Goal: Check status: Check status

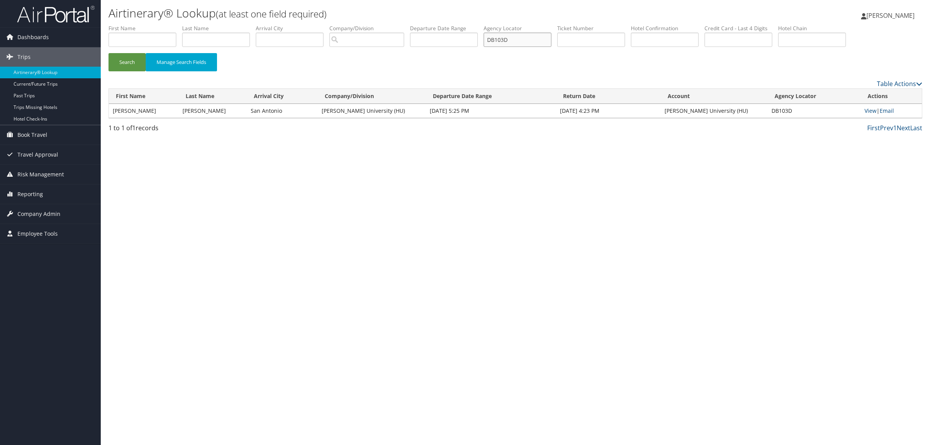
paste input "C7CVF"
drag, startPoint x: 522, startPoint y: 37, endPoint x: 274, endPoint y: 48, distance: 248.1
click at [327, 24] on ul "First Name Last Name Departure City Arrival City Company/Division Airport/City …" at bounding box center [514, 24] width 813 height 0
type input "DC7CVF"
click at [126, 59] on button "Search" at bounding box center [126, 62] width 37 height 18
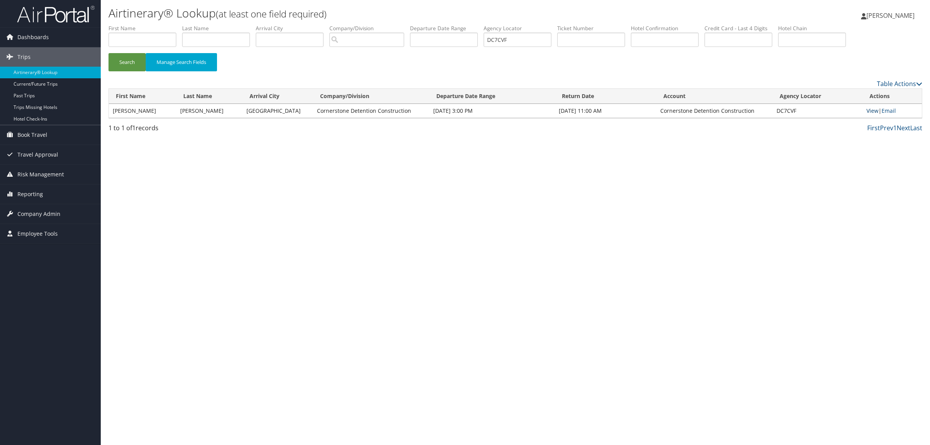
click at [873, 111] on link "View" at bounding box center [872, 110] width 12 height 7
type input "DC7CVF"
drag, startPoint x: 485, startPoint y: 39, endPoint x: 403, endPoint y: 41, distance: 81.8
click at [418, 24] on ul "First Name Last Name Departure City Arrival City Company/Division Airport/City …" at bounding box center [514, 24] width 813 height 0
click at [547, 46] on input "DC7CVF" at bounding box center [517, 40] width 68 height 14
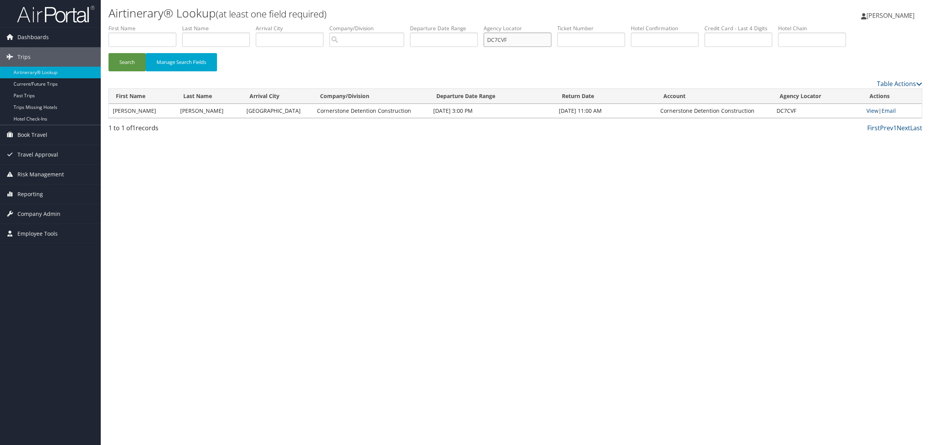
drag, startPoint x: 492, startPoint y: 40, endPoint x: 452, endPoint y: 41, distance: 39.9
click at [452, 24] on ul "First Name Last Name Departure City Arrival City Company/Division Airport/City …" at bounding box center [514, 24] width 813 height 0
paste input "668B"
click at [130, 61] on button "Search" at bounding box center [126, 62] width 37 height 18
click at [870, 113] on link "View" at bounding box center [870, 110] width 12 height 7
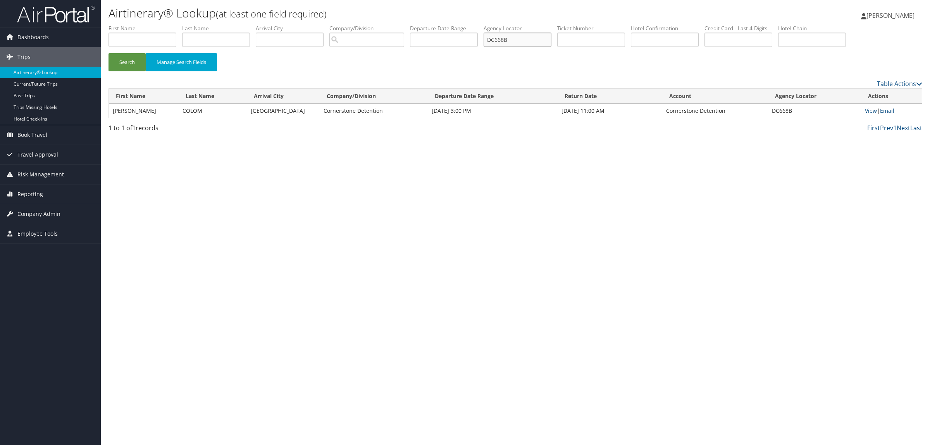
drag, startPoint x: 529, startPoint y: 42, endPoint x: 497, endPoint y: 43, distance: 32.6
click at [497, 43] on input "DC668B" at bounding box center [517, 40] width 68 height 14
paste input "9ZRMD"
click at [135, 60] on button "Search" at bounding box center [126, 62] width 37 height 18
drag, startPoint x: 518, startPoint y: 39, endPoint x: 498, endPoint y: 40, distance: 19.4
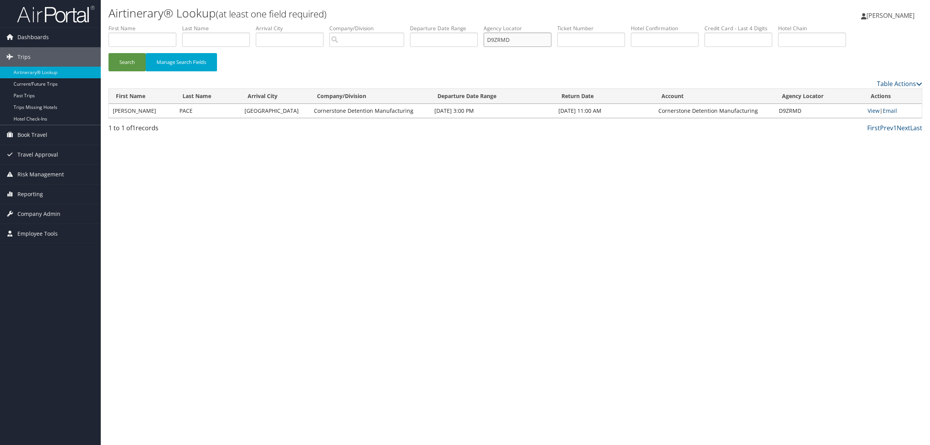
click at [498, 40] on input "D9ZRMD" at bounding box center [517, 40] width 68 height 14
paste input "3K"
click at [136, 62] on button "Search" at bounding box center [126, 62] width 37 height 18
click at [870, 109] on link "View" at bounding box center [873, 110] width 12 height 7
drag, startPoint x: 531, startPoint y: 39, endPoint x: 351, endPoint y: 34, distance: 180.6
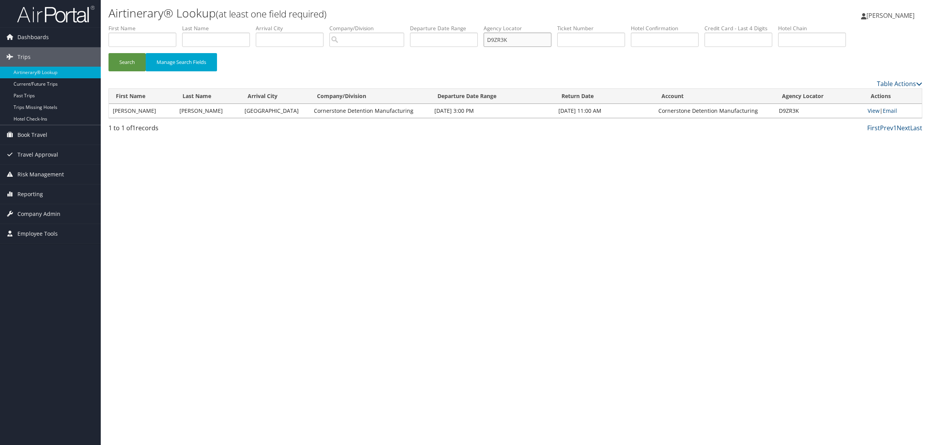
click at [357, 24] on ul "First Name Last Name Departure City Arrival City Company/Division Airport/City …" at bounding box center [514, 24] width 813 height 0
paste input "8NPH"
click at [121, 60] on button "Search" at bounding box center [126, 62] width 37 height 18
paste input "M6BW"
drag, startPoint x: 522, startPoint y: 46, endPoint x: 386, endPoint y: 42, distance: 136.4
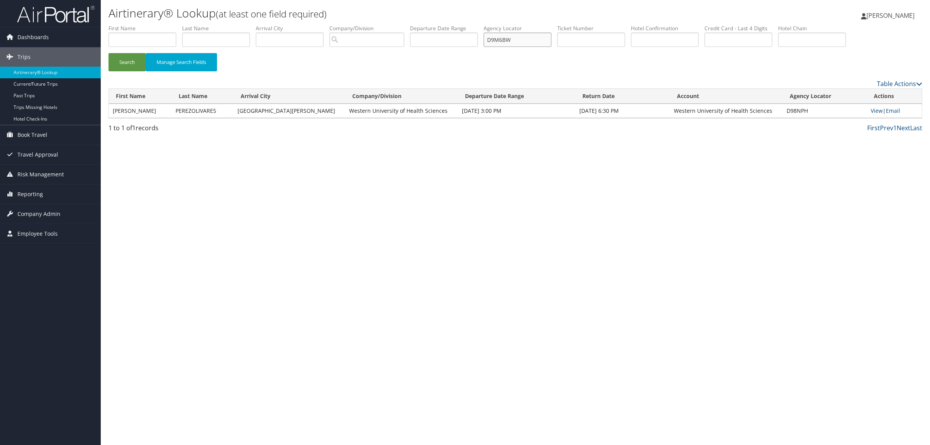
click at [423, 24] on ul "First Name Last Name Departure City Arrival City Company/Division Airport/City …" at bounding box center [514, 24] width 813 height 0
type input "D9M6BW"
click at [134, 60] on button "Search" at bounding box center [126, 62] width 37 height 18
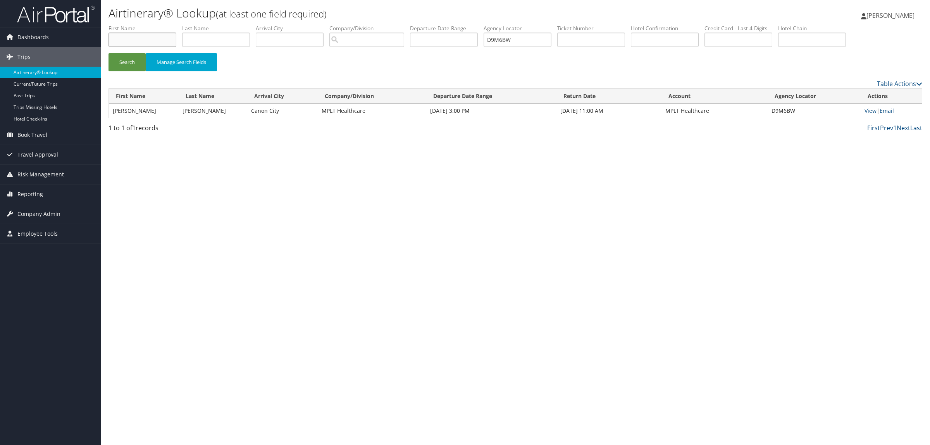
click at [134, 41] on input "text" at bounding box center [142, 40] width 68 height 14
type input "cheryl"
type input "green"
drag, startPoint x: 536, startPoint y: 38, endPoint x: 383, endPoint y: 18, distance: 154.3
click at [383, 18] on div "Airtinerary® Lookup (at least one field required) Hope Ewing Hope Ewing My Sett…" at bounding box center [515, 222] width 829 height 445
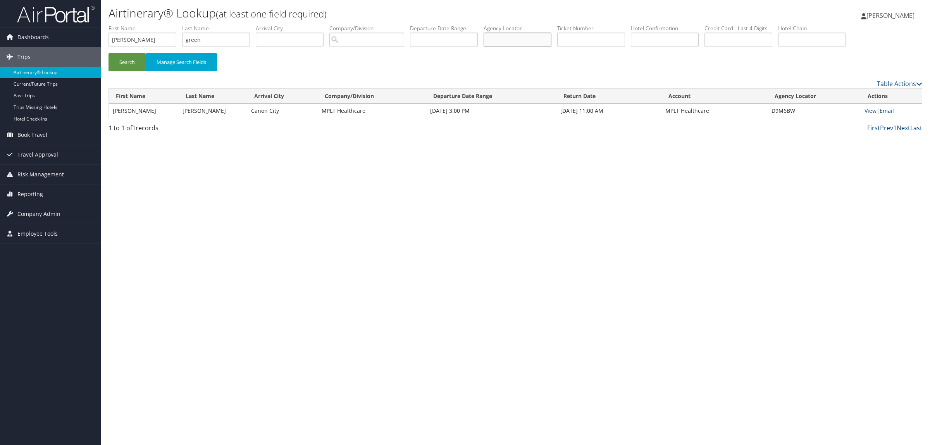
click at [108, 53] on button "Search" at bounding box center [126, 62] width 37 height 18
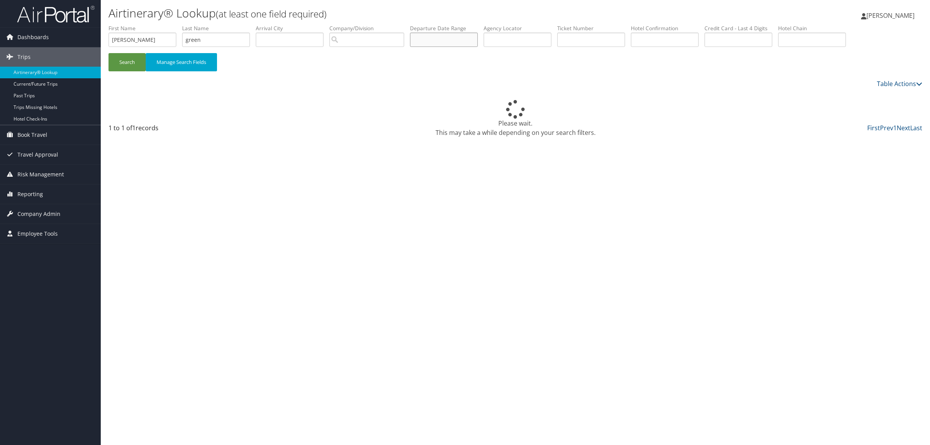
click at [464, 45] on input "text" at bounding box center [444, 40] width 68 height 14
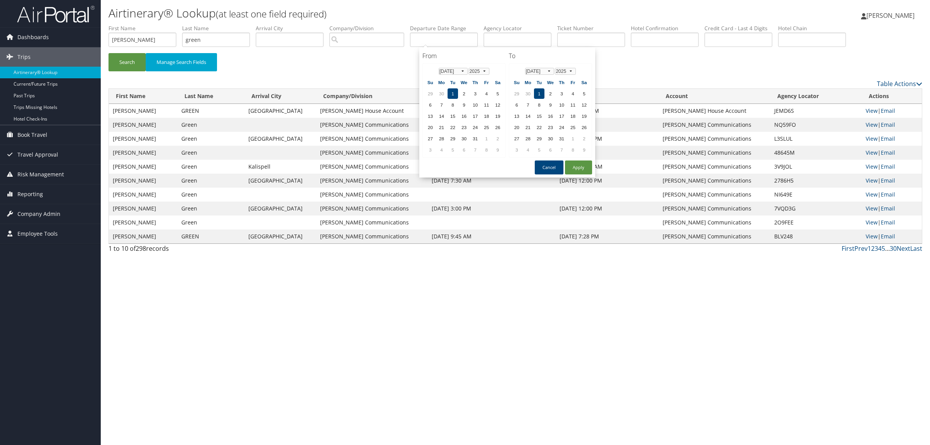
click at [460, 344] on div "Airtinerary® Lookup (at least one field required) Hope Ewing Hope Ewing My Sett…" at bounding box center [515, 222] width 829 height 445
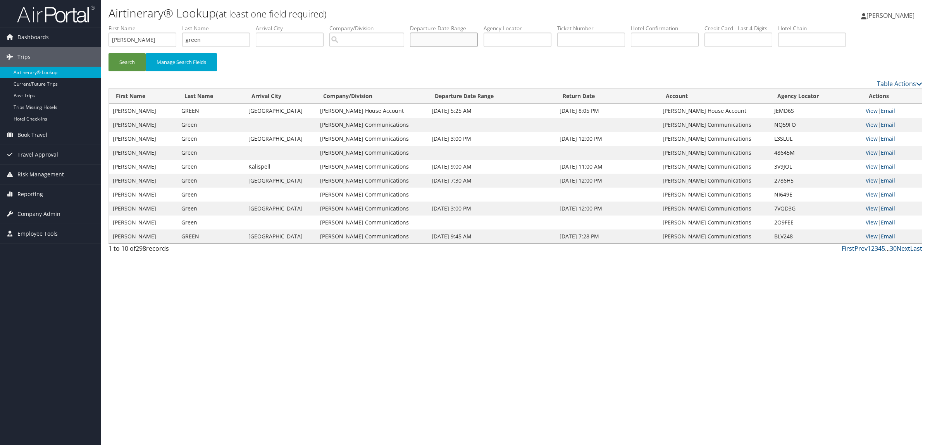
click at [440, 41] on input "text" at bounding box center [444, 40] width 68 height 14
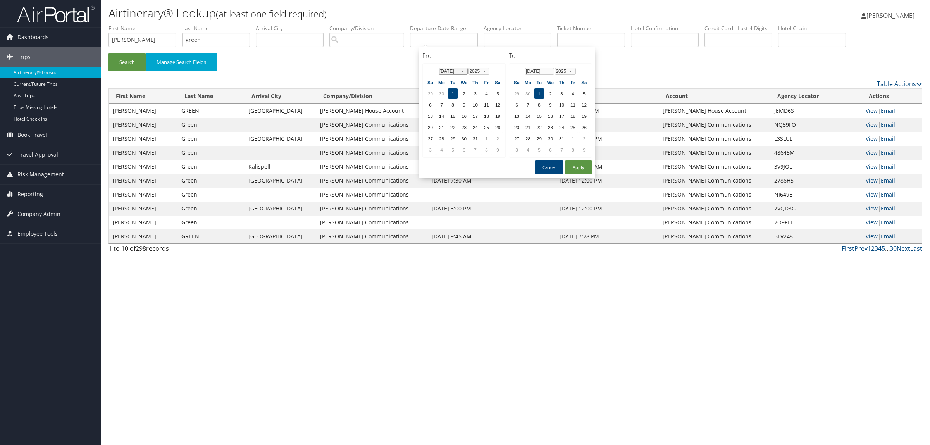
click at [459, 72] on select "Jan Feb Mar Apr May Jun Jul Aug Sep Oct Nov Dec" at bounding box center [452, 71] width 29 height 7
click at [455, 101] on td "9" at bounding box center [452, 105] width 10 height 10
click at [574, 164] on button "Apply" at bounding box center [578, 167] width 27 height 14
type input "09/09/2025"
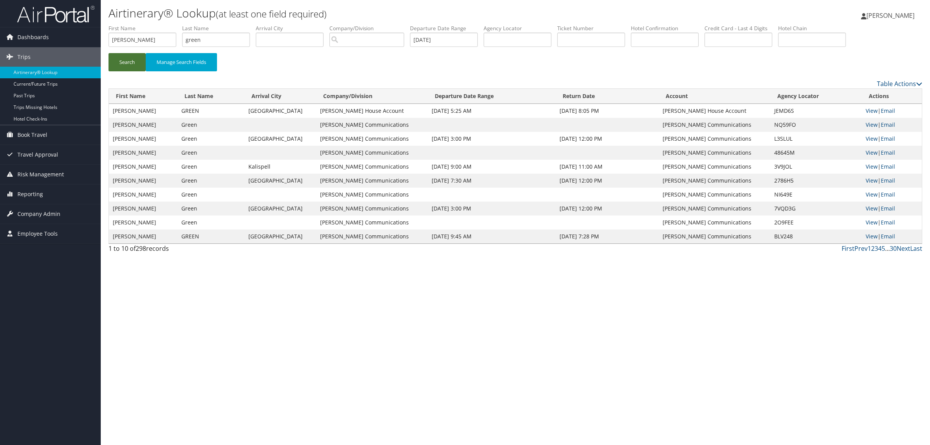
click at [119, 61] on button "Search" at bounding box center [126, 62] width 37 height 18
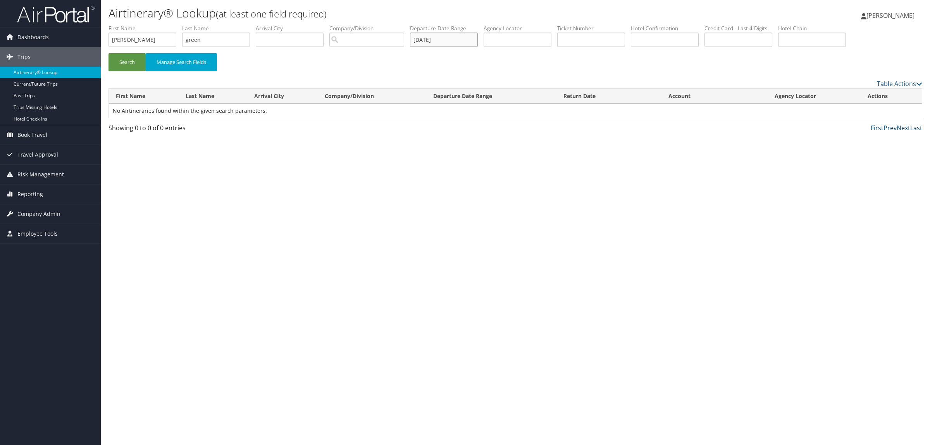
drag, startPoint x: 389, startPoint y: 48, endPoint x: 374, endPoint y: 50, distance: 15.6
click at [374, 24] on ul "First Name cheryl Last Name green Departure City Arrival City Company/Division …" at bounding box center [514, 24] width 813 height 0
drag, startPoint x: 434, startPoint y: 191, endPoint x: 230, endPoint y: 144, distance: 208.6
click at [433, 192] on div "Airtinerary® Lookup (at least one field required) Hope Ewing Hope Ewing My Sett…" at bounding box center [515, 222] width 829 height 445
click at [129, 62] on button "Search" at bounding box center [126, 62] width 37 height 18
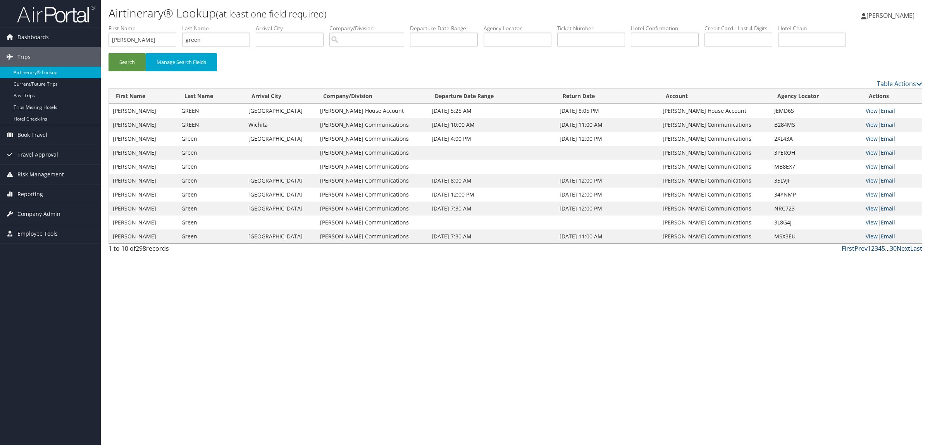
click at [901, 249] on link "Next" at bounding box center [903, 248] width 14 height 9
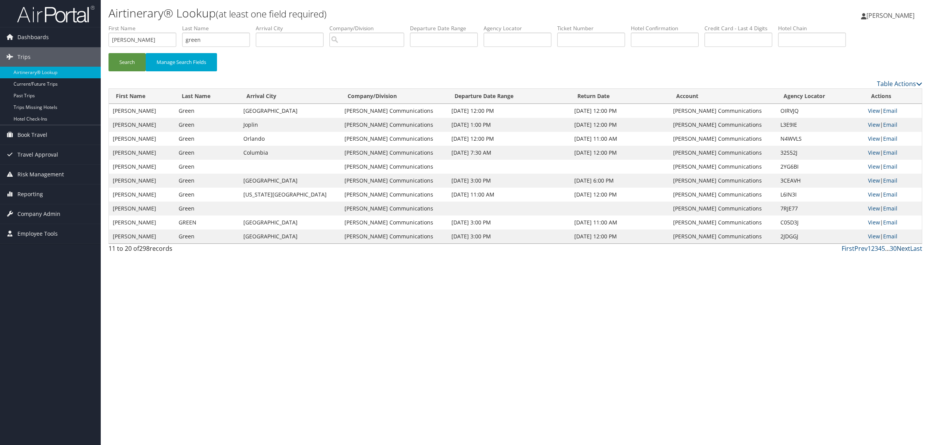
click at [903, 249] on link "Next" at bounding box center [903, 248] width 14 height 9
click at [901, 249] on link "Next" at bounding box center [903, 248] width 14 height 9
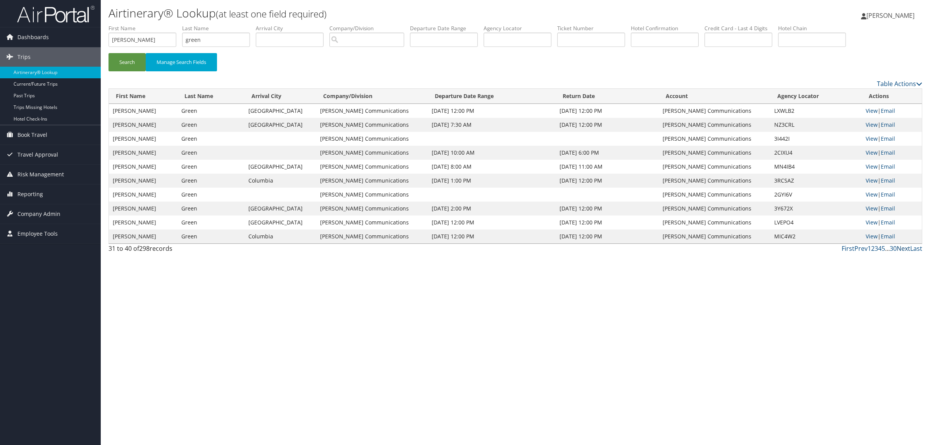
click at [904, 250] on link "Next" at bounding box center [903, 248] width 14 height 9
drag, startPoint x: 904, startPoint y: 248, endPoint x: 924, endPoint y: 248, distance: 20.1
click at [904, 248] on link "Next" at bounding box center [903, 248] width 14 height 9
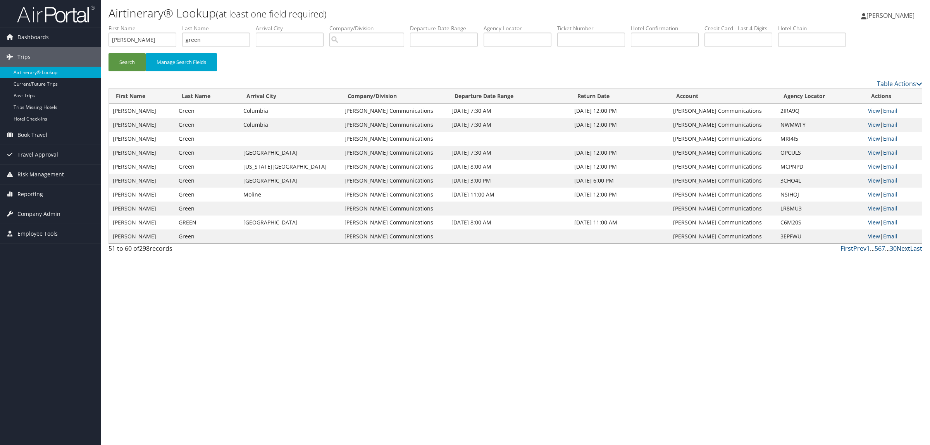
click at [903, 245] on link "Next" at bounding box center [903, 248] width 14 height 9
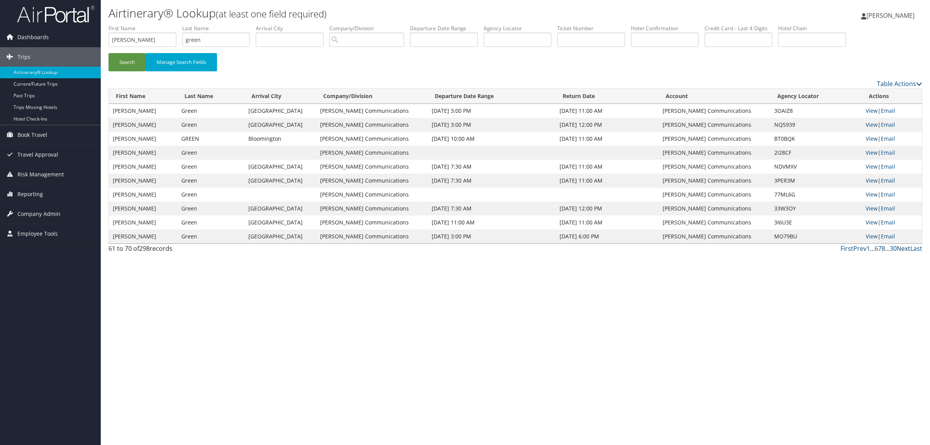
click at [902, 249] on link "Next" at bounding box center [903, 248] width 14 height 9
click at [901, 249] on link "Next" at bounding box center [903, 248] width 14 height 9
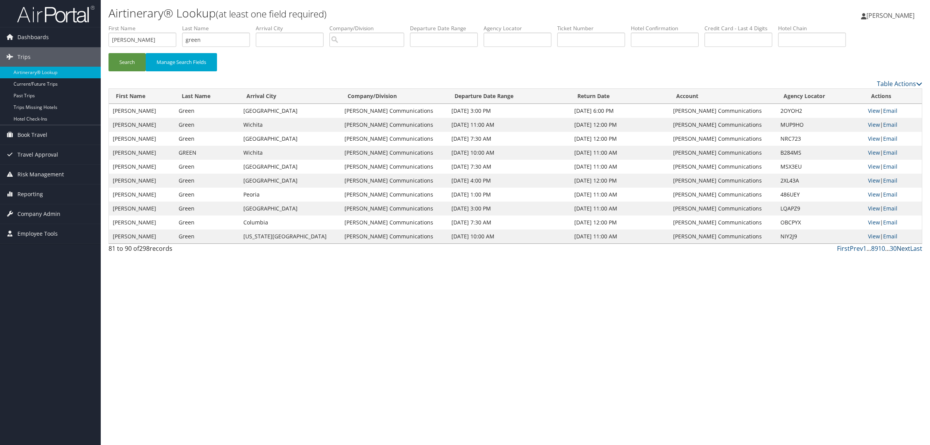
click at [901, 249] on link "Next" at bounding box center [903, 248] width 14 height 9
click at [903, 246] on link "Next" at bounding box center [903, 248] width 14 height 9
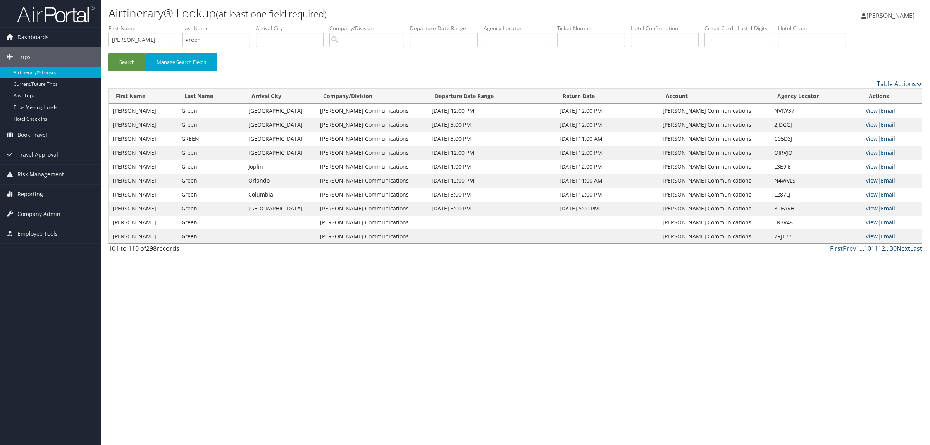
click at [903, 249] on link "Next" at bounding box center [903, 248] width 14 height 9
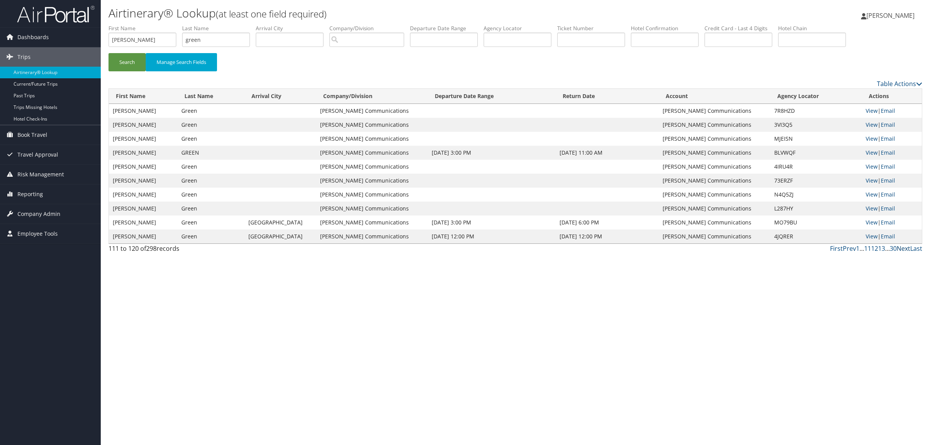
click at [903, 249] on link "Next" at bounding box center [903, 248] width 14 height 9
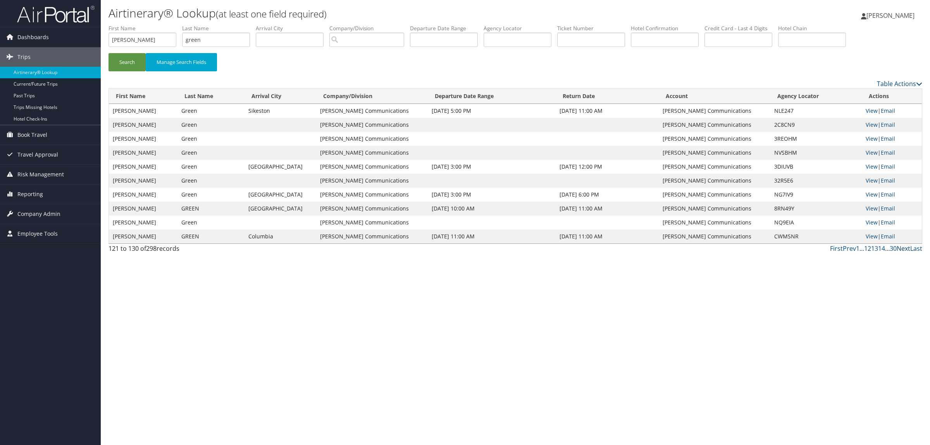
click at [903, 249] on link "Next" at bounding box center [903, 248] width 14 height 9
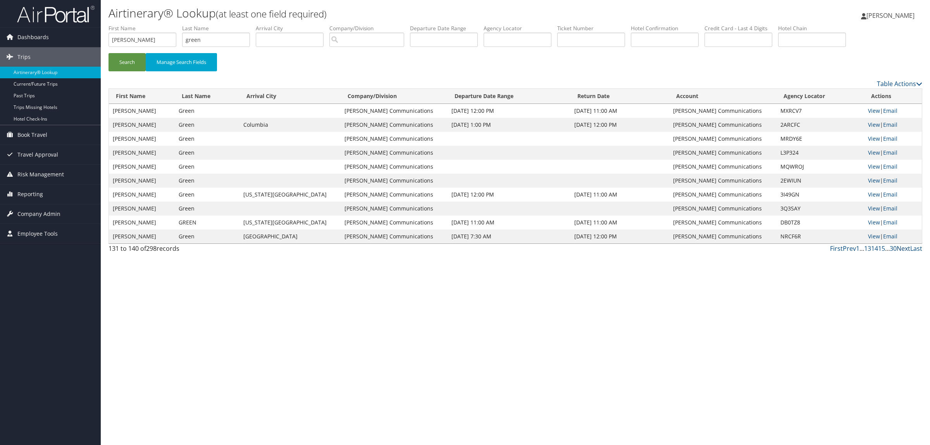
click at [903, 249] on link "Next" at bounding box center [903, 248] width 14 height 9
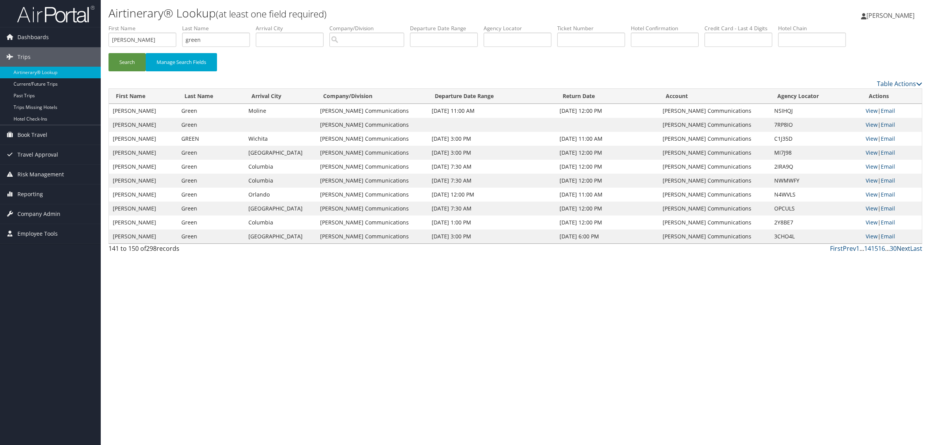
click at [903, 249] on link "Next" at bounding box center [903, 248] width 14 height 9
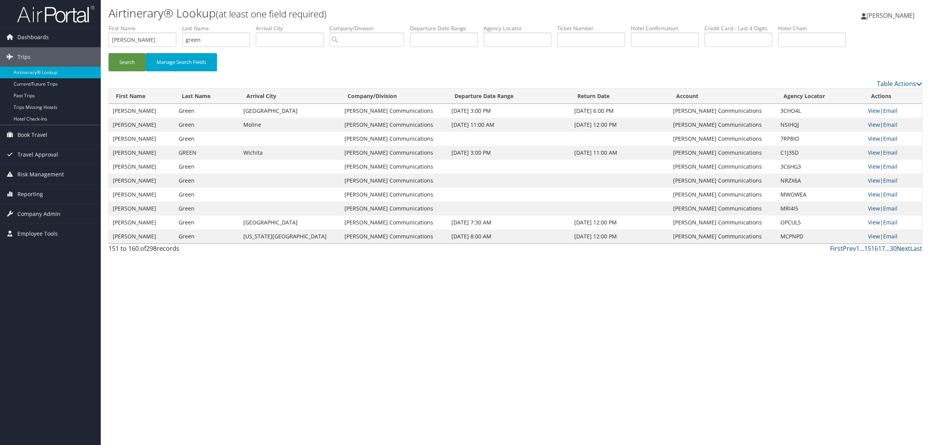
click at [903, 249] on link "Next" at bounding box center [903, 248] width 14 height 9
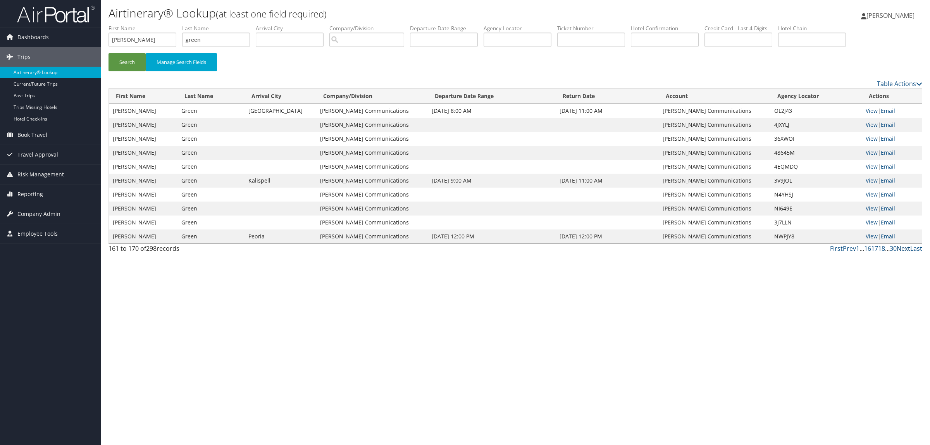
click at [903, 247] on link "Next" at bounding box center [903, 248] width 14 height 9
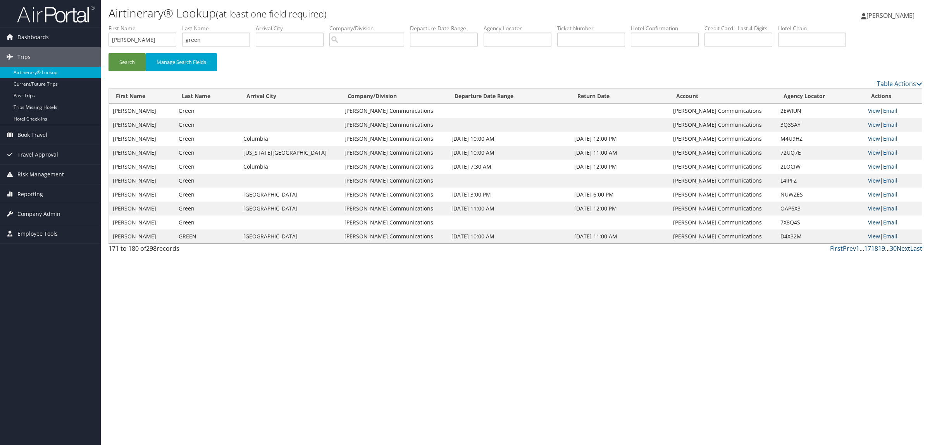
click at [903, 247] on link "Next" at bounding box center [903, 248] width 14 height 9
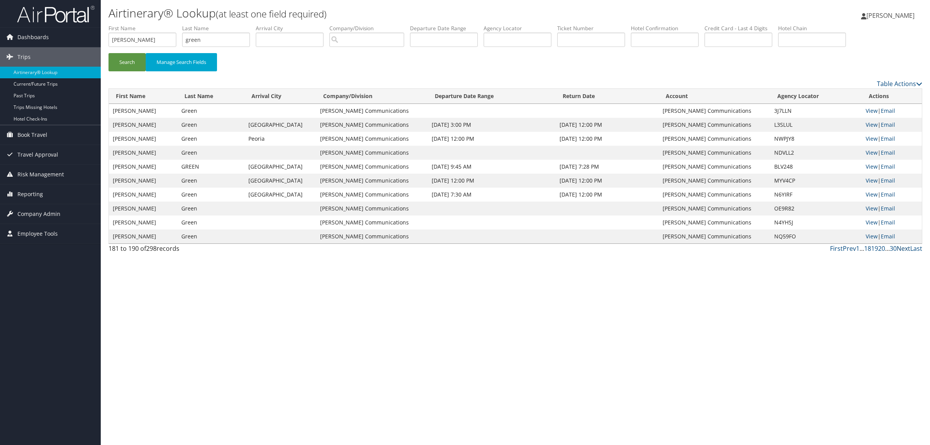
click at [901, 246] on link "Next" at bounding box center [903, 248] width 14 height 9
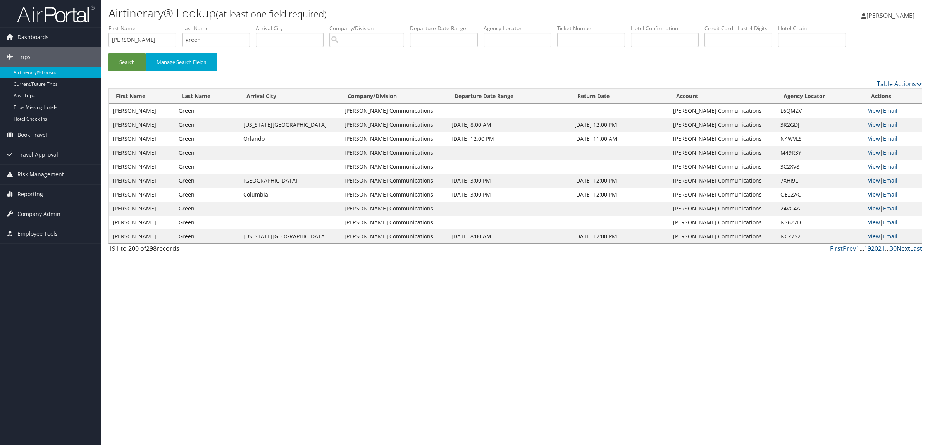
click at [901, 246] on link "Next" at bounding box center [903, 248] width 14 height 9
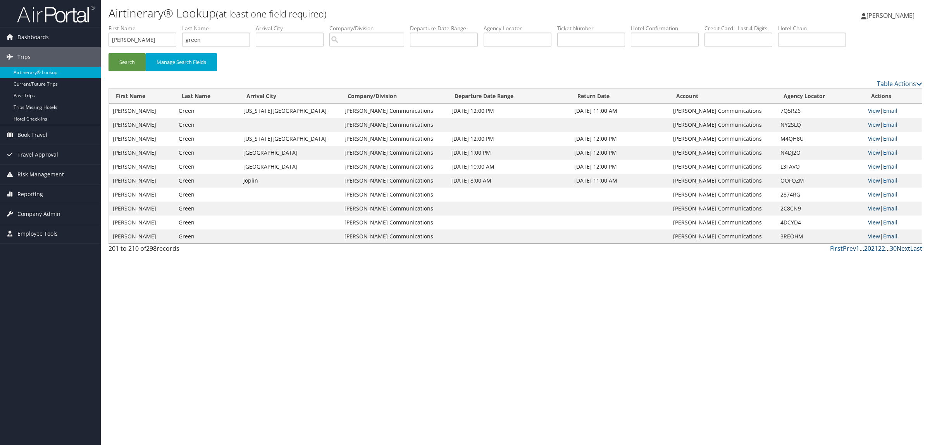
click at [902, 246] on link "Next" at bounding box center [903, 248] width 14 height 9
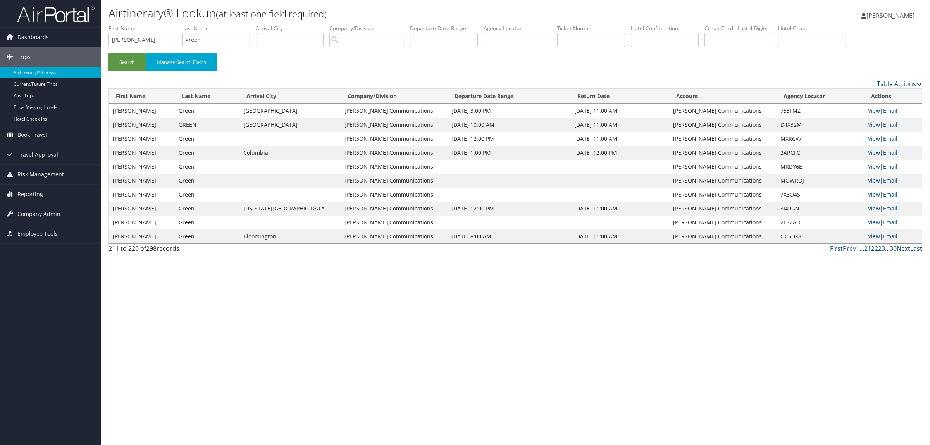
click at [902, 246] on link "Next" at bounding box center [903, 248] width 14 height 9
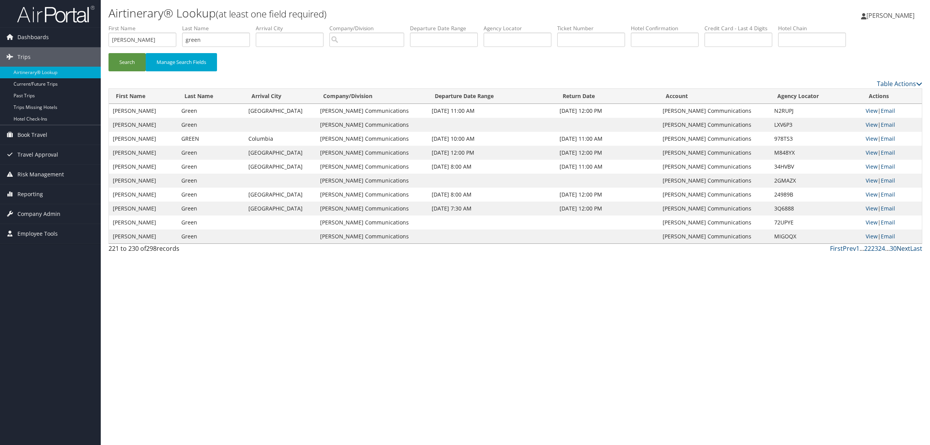
click at [902, 246] on link "Next" at bounding box center [903, 248] width 14 height 9
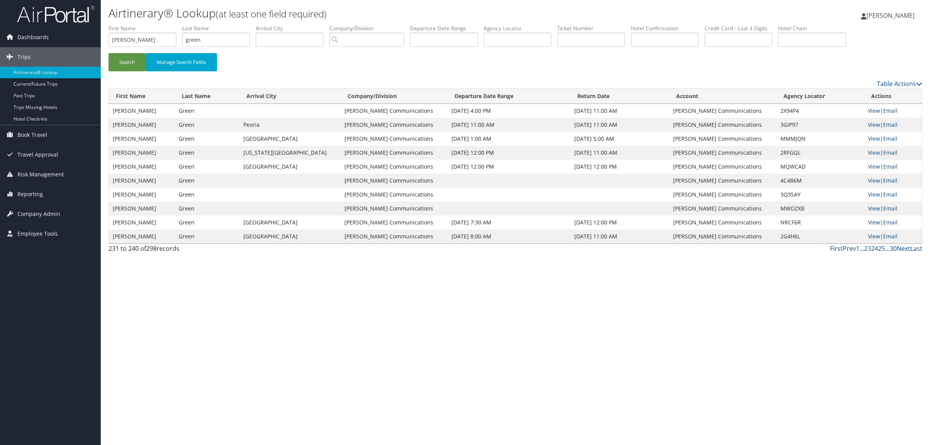
click at [902, 246] on link "Next" at bounding box center [903, 248] width 14 height 9
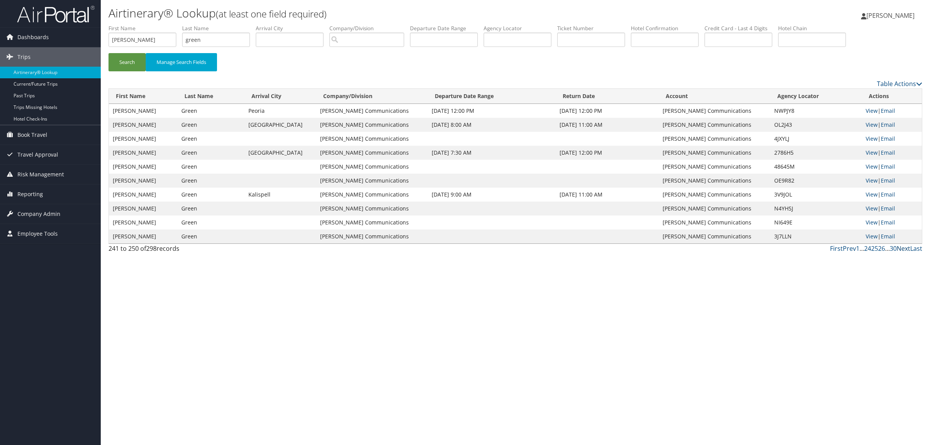
click at [902, 246] on link "Next" at bounding box center [903, 248] width 14 height 9
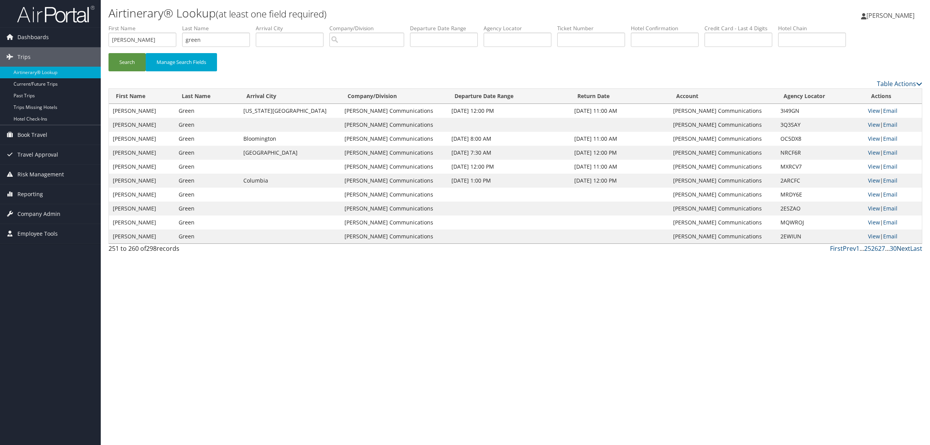
click at [902, 246] on link "Next" at bounding box center [903, 248] width 14 height 9
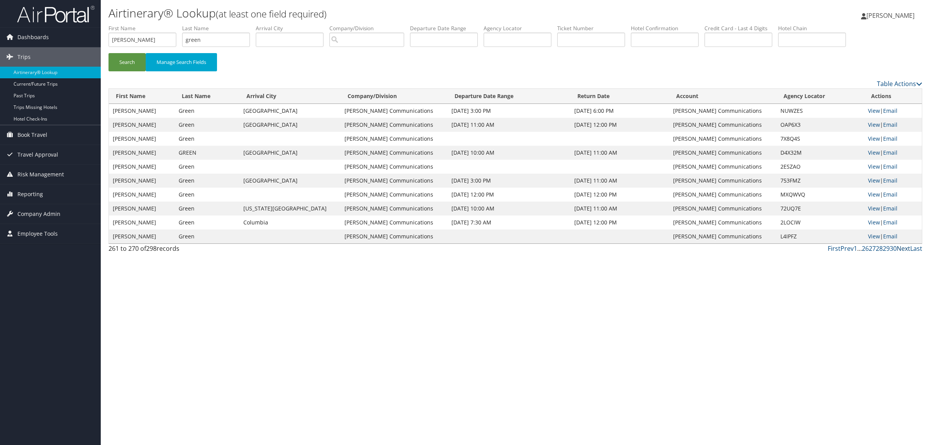
click at [901, 248] on link "Next" at bounding box center [903, 248] width 14 height 9
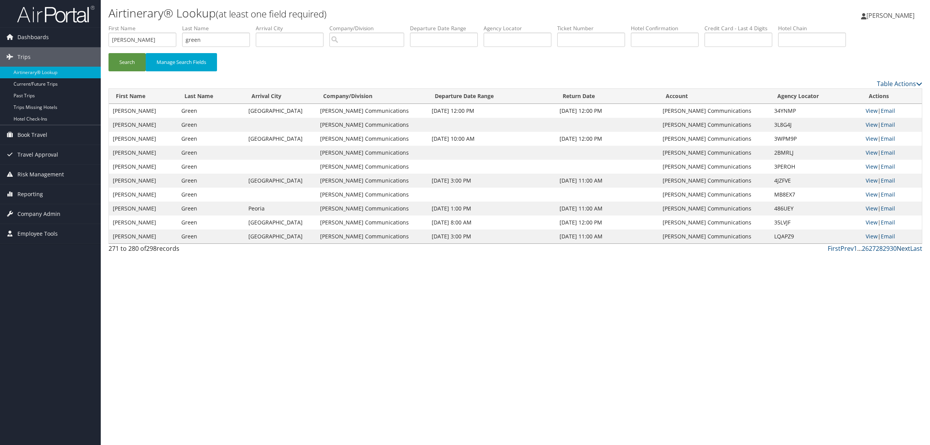
click at [903, 250] on link "Next" at bounding box center [903, 248] width 14 height 9
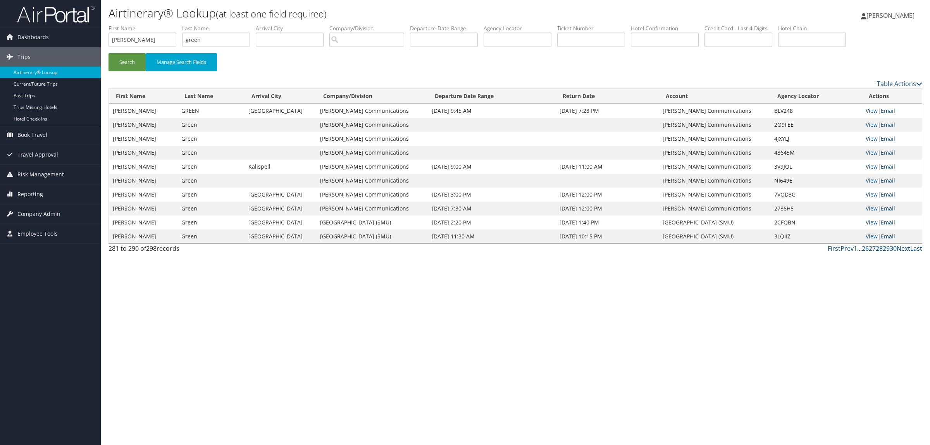
click at [903, 248] on link "Next" at bounding box center [903, 248] width 14 height 9
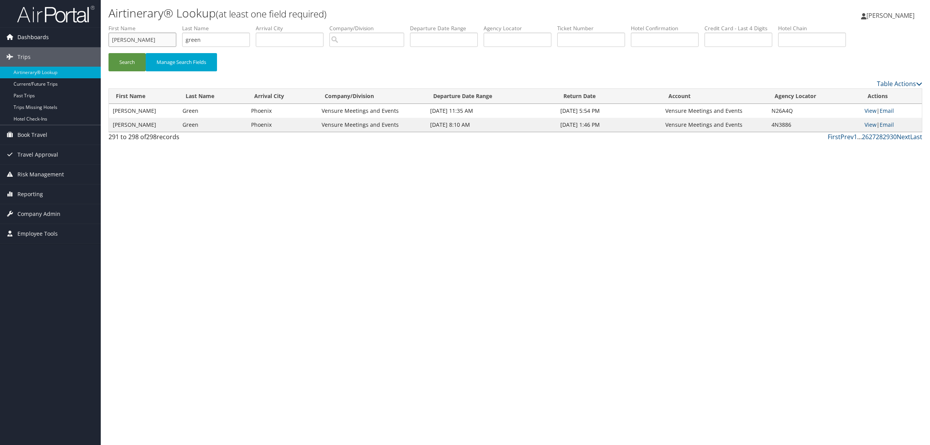
drag, startPoint x: 143, startPoint y: 40, endPoint x: 14, endPoint y: 40, distance: 129.8
click at [14, 40] on div "Dashboards AirPortal 360™ (Manager) AirPortal 360™ (Agent) My Travel Dashboard …" at bounding box center [465, 222] width 930 height 445
drag, startPoint x: 221, startPoint y: 41, endPoint x: -15, endPoint y: 46, distance: 236.3
click at [0, 46] on html "Menu Dashboards ► AirPortal 360™ (Manager) AirPortal 360™ (Agent) My Travel Das…" at bounding box center [465, 222] width 930 height 445
type input "GREEN"
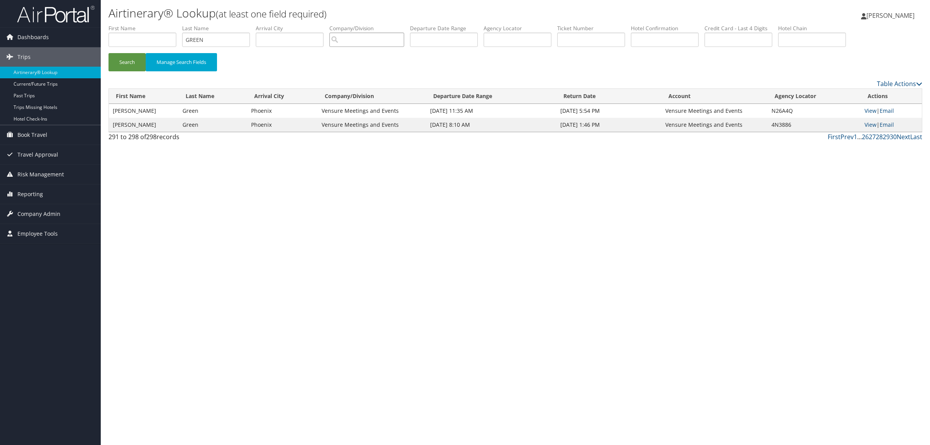
click at [376, 45] on input "search" at bounding box center [366, 40] width 75 height 14
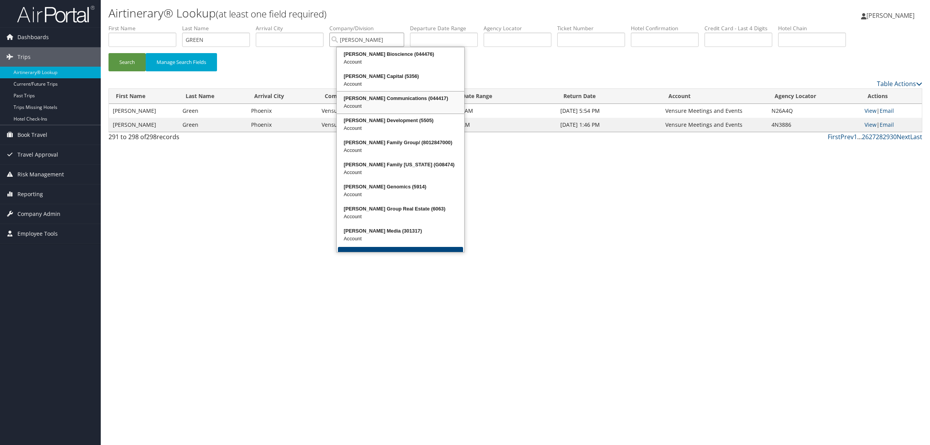
click at [401, 110] on div "Account" at bounding box center [400, 106] width 125 height 8
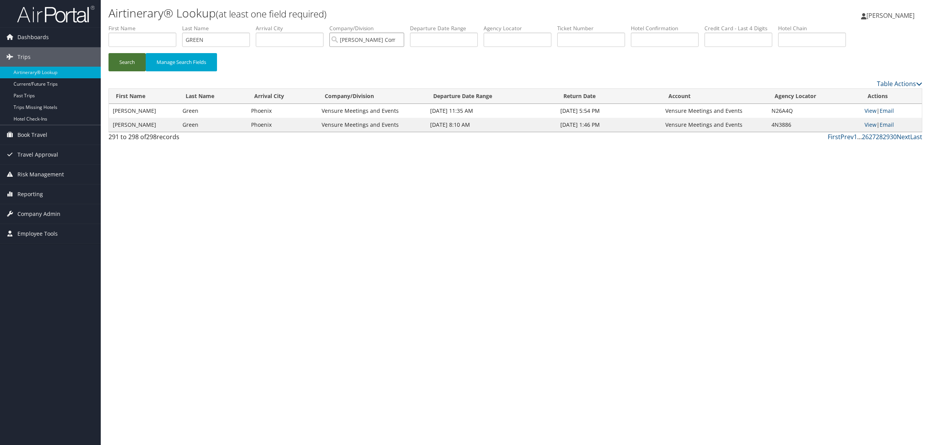
type input "Sorenson Communications"
click at [136, 64] on button "Search" at bounding box center [126, 62] width 37 height 18
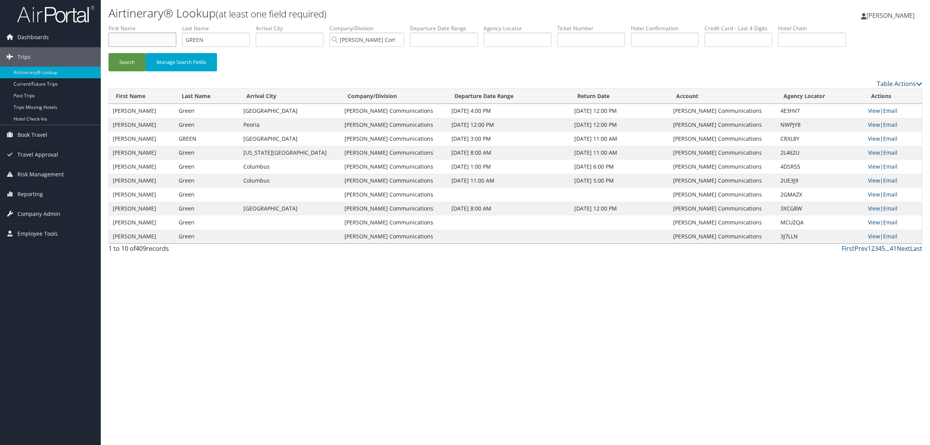
click at [130, 40] on input "text" at bounding box center [142, 40] width 68 height 14
type input "CHERYL"
click at [108, 53] on button "Search" at bounding box center [126, 62] width 37 height 18
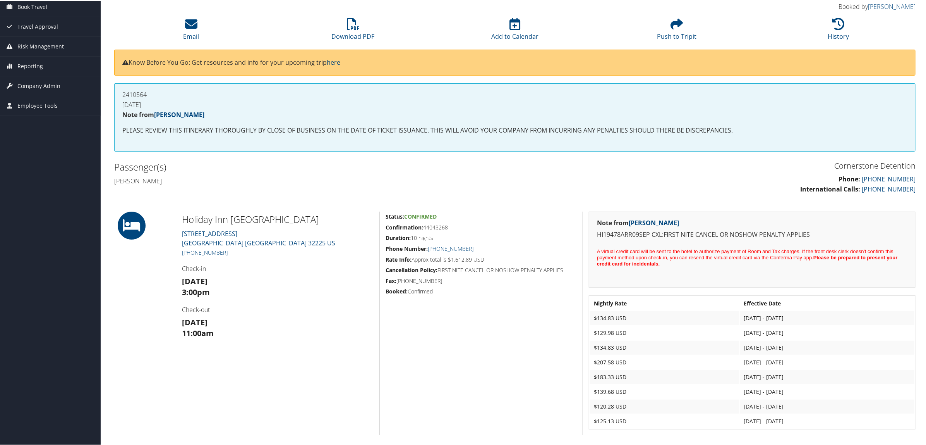
scroll to position [48, 0]
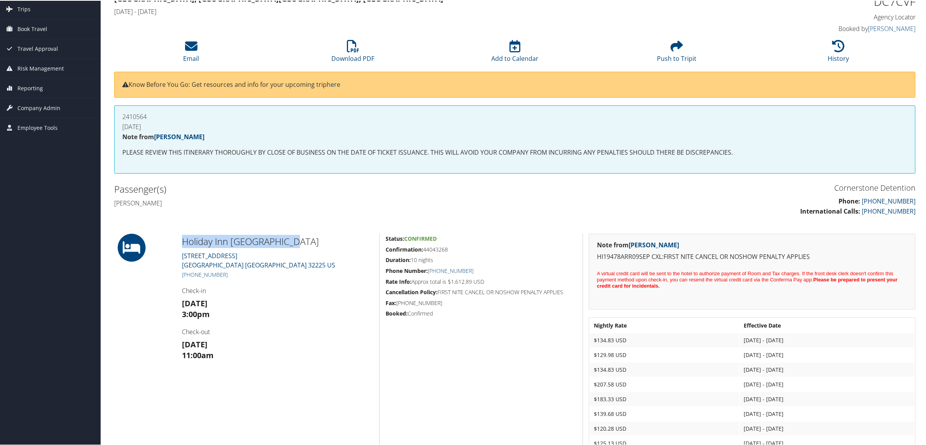
drag, startPoint x: 183, startPoint y: 241, endPoint x: 286, endPoint y: 242, distance: 103.0
click at [286, 242] on h2 "Holiday Inn [GEOGRAPHIC_DATA]" at bounding box center [278, 240] width 192 height 13
copy h2 "Holiday Inn Exp Stes East"
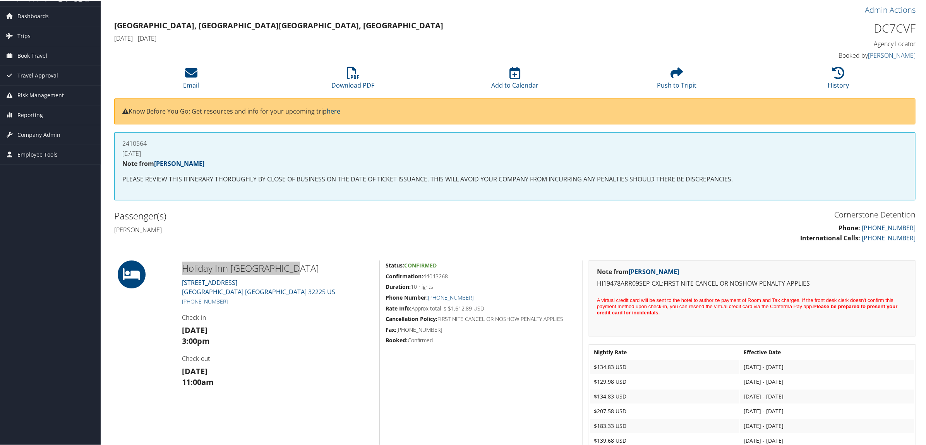
scroll to position [0, 0]
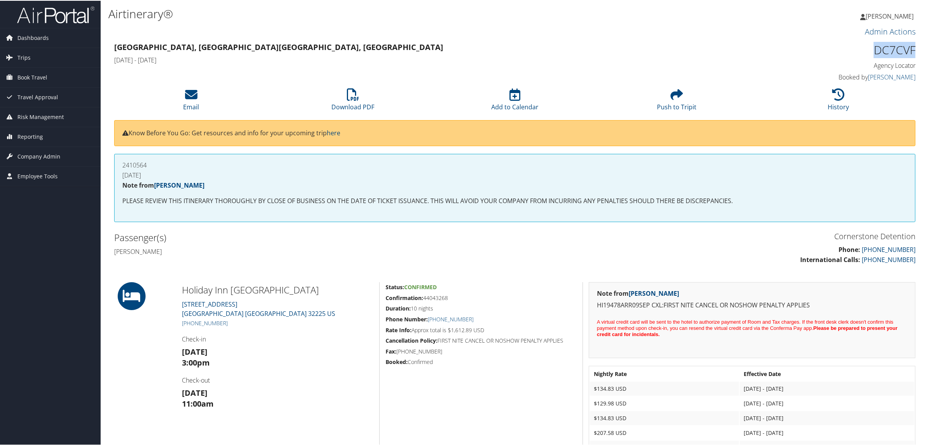
drag, startPoint x: 870, startPoint y: 45, endPoint x: 914, endPoint y: 45, distance: 44.2
click at [914, 45] on div "DC7CVF Agency Locator Agency Locator DC7CVF Booked by Marylore Mauldin Booked b…" at bounding box center [819, 62] width 203 height 44
copy h1 "DC7CVF"
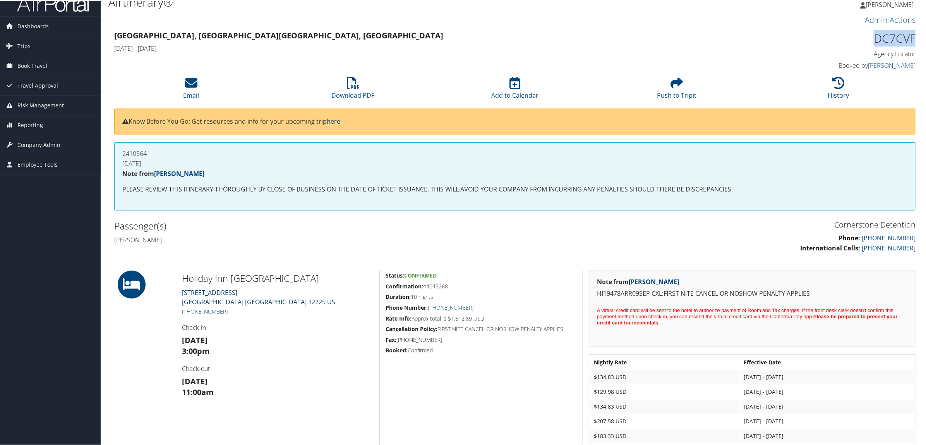
scroll to position [97, 0]
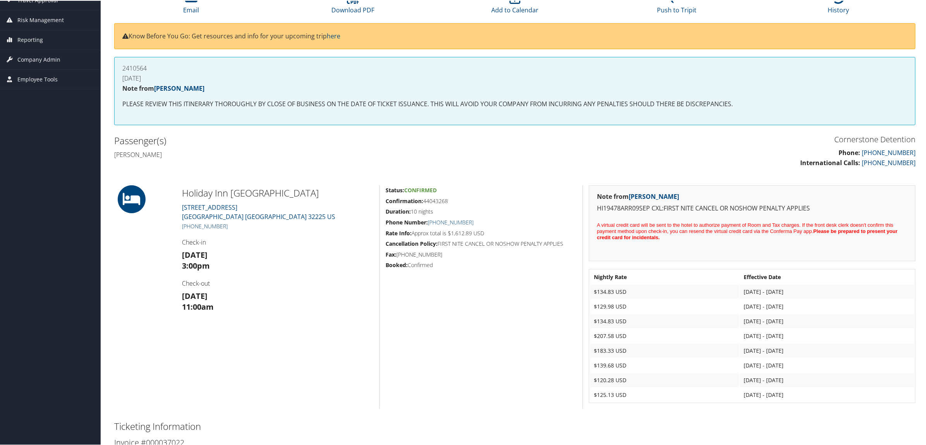
drag, startPoint x: 229, startPoint y: 227, endPoint x: 190, endPoint y: 223, distance: 38.5
click at [190, 223] on h5 "+1 (904) 997-9190" at bounding box center [278, 226] width 192 height 8
copy link "904) 997-9190"
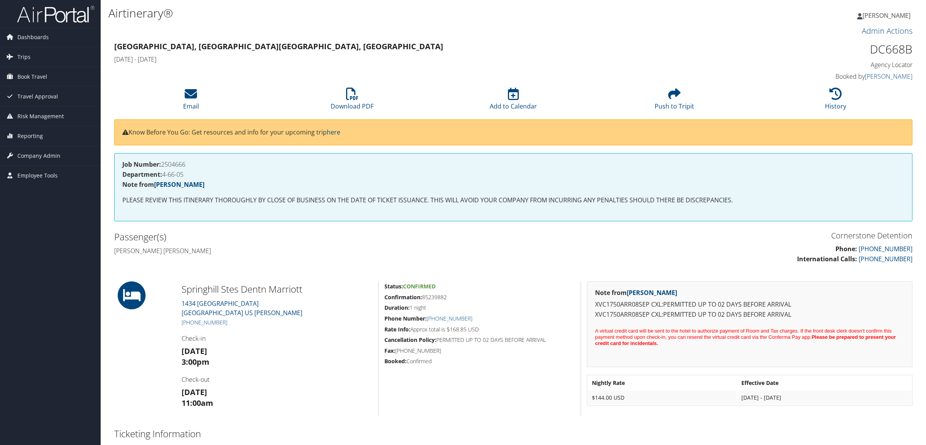
scroll to position [48, 0]
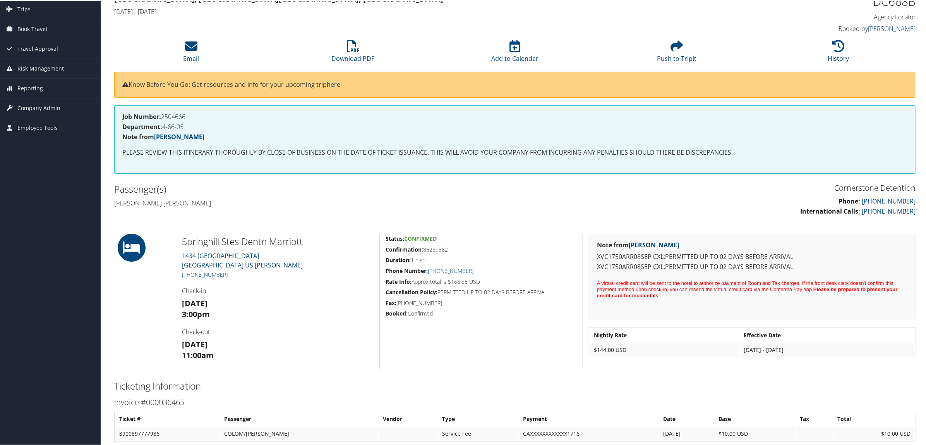
drag, startPoint x: 236, startPoint y: 273, endPoint x: 190, endPoint y: 273, distance: 46.5
click at [190, 273] on h5 "+1 (940) 383-4100" at bounding box center [278, 274] width 192 height 8
copy link "(940) 383-4100"
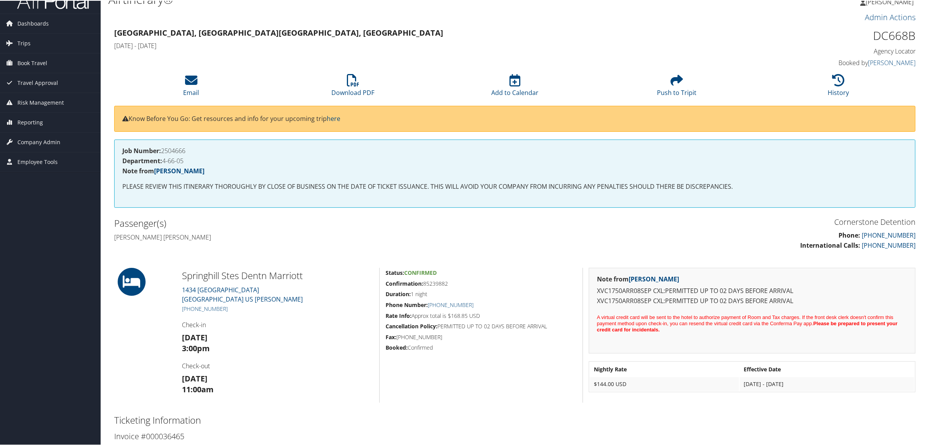
scroll to position [0, 0]
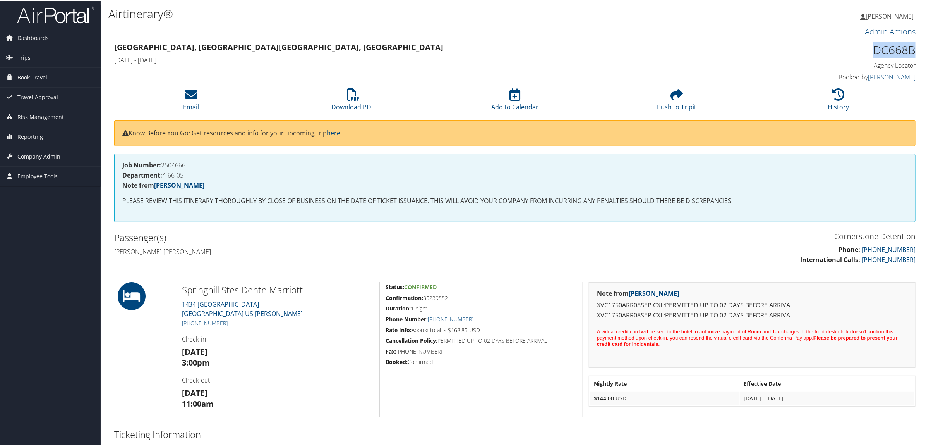
drag, startPoint x: 867, startPoint y: 51, endPoint x: 911, endPoint y: 51, distance: 44.2
click at [911, 51] on h1 "DC668B" at bounding box center [820, 49] width 192 height 16
copy h1 "DC668B"
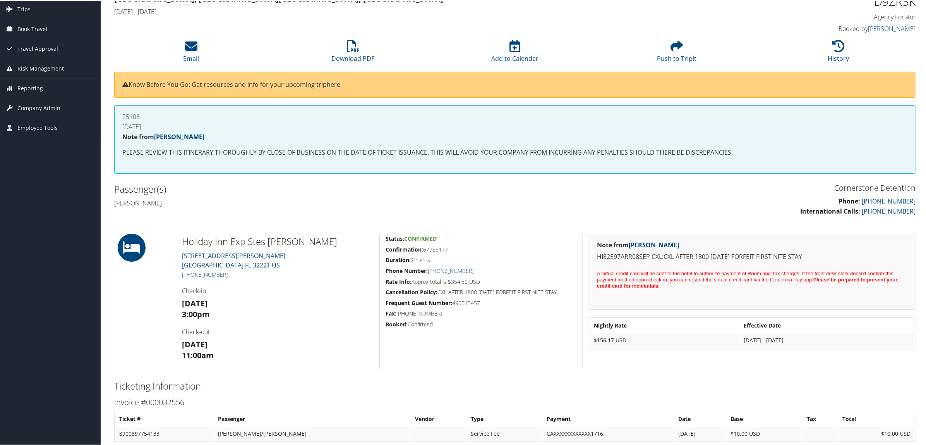
scroll to position [97, 0]
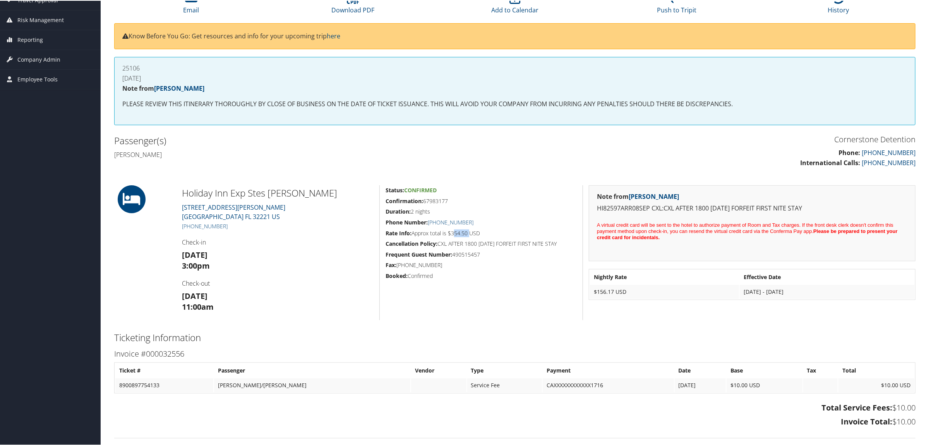
drag, startPoint x: 452, startPoint y: 232, endPoint x: 469, endPoint y: 234, distance: 17.5
click at [469, 234] on h5 "Rate Info: Approx total is $354.50 USD" at bounding box center [481, 233] width 191 height 8
copy h5 "354.50"
drag, startPoint x: 425, startPoint y: 199, endPoint x: 450, endPoint y: 202, distance: 25.4
click at [450, 202] on h5 "Confirmation: 67983177" at bounding box center [481, 200] width 191 height 8
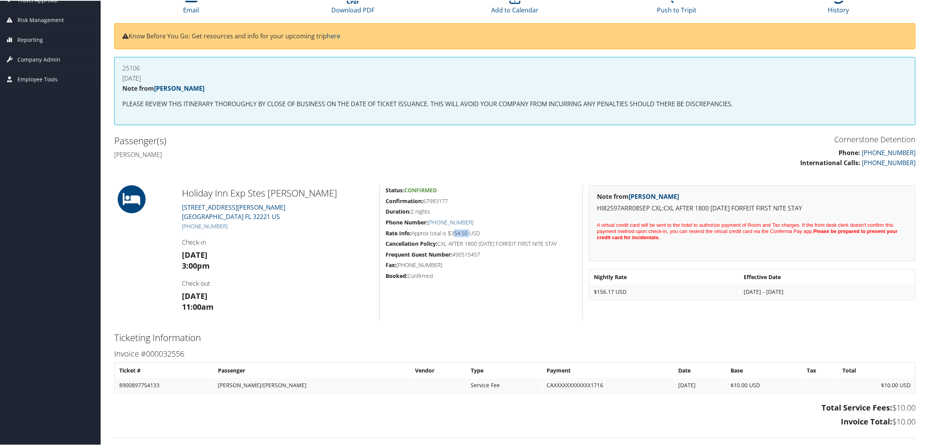
copy h5 "67983177"
drag, startPoint x: 184, startPoint y: 192, endPoint x: 307, endPoint y: 197, distance: 123.2
click at [307, 197] on h2 "Holiday Inn Exp Stes [PERSON_NAME]" at bounding box center [278, 192] width 192 height 13
copy h2 "Holiday Inn Exp Stes [PERSON_NAME]"
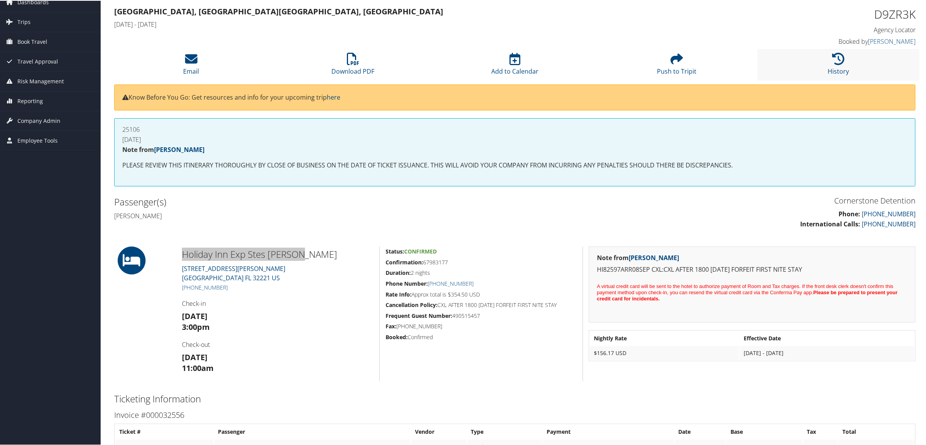
scroll to position [0, 0]
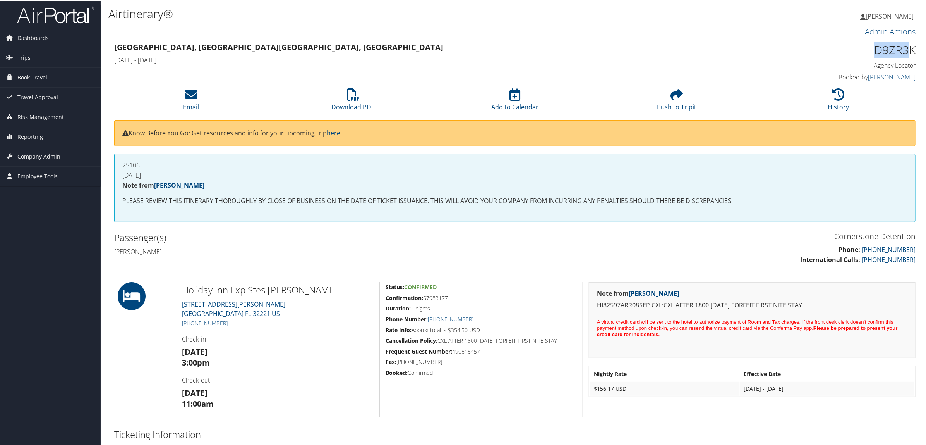
drag, startPoint x: 871, startPoint y: 52, endPoint x: 909, endPoint y: 52, distance: 38.3
click at [909, 52] on h1 "D9ZR3K" at bounding box center [820, 49] width 192 height 16
drag, startPoint x: 874, startPoint y: 51, endPoint x: 909, endPoint y: 51, distance: 35.2
click at [909, 51] on h1 "D9ZR3K" at bounding box center [820, 49] width 192 height 16
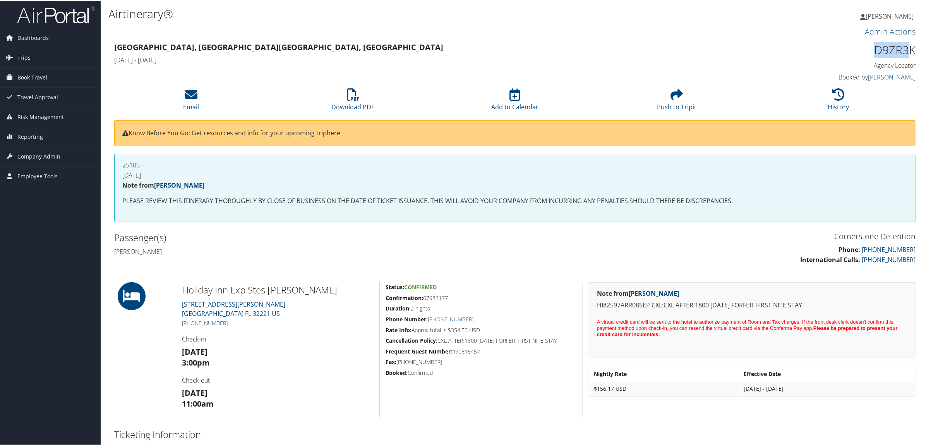
click at [859, 50] on h1 "D9ZR3K" at bounding box center [820, 49] width 192 height 16
drag, startPoint x: 877, startPoint y: 50, endPoint x: 914, endPoint y: 45, distance: 37.0
click at [914, 45] on div "D9ZR3K Agency Locator Agency Locator D9ZR3K Booked by [PERSON_NAME] Booked by […" at bounding box center [819, 62] width 203 height 44
copy h1 "D9ZR3K"
